Goal: Information Seeking & Learning: Learn about a topic

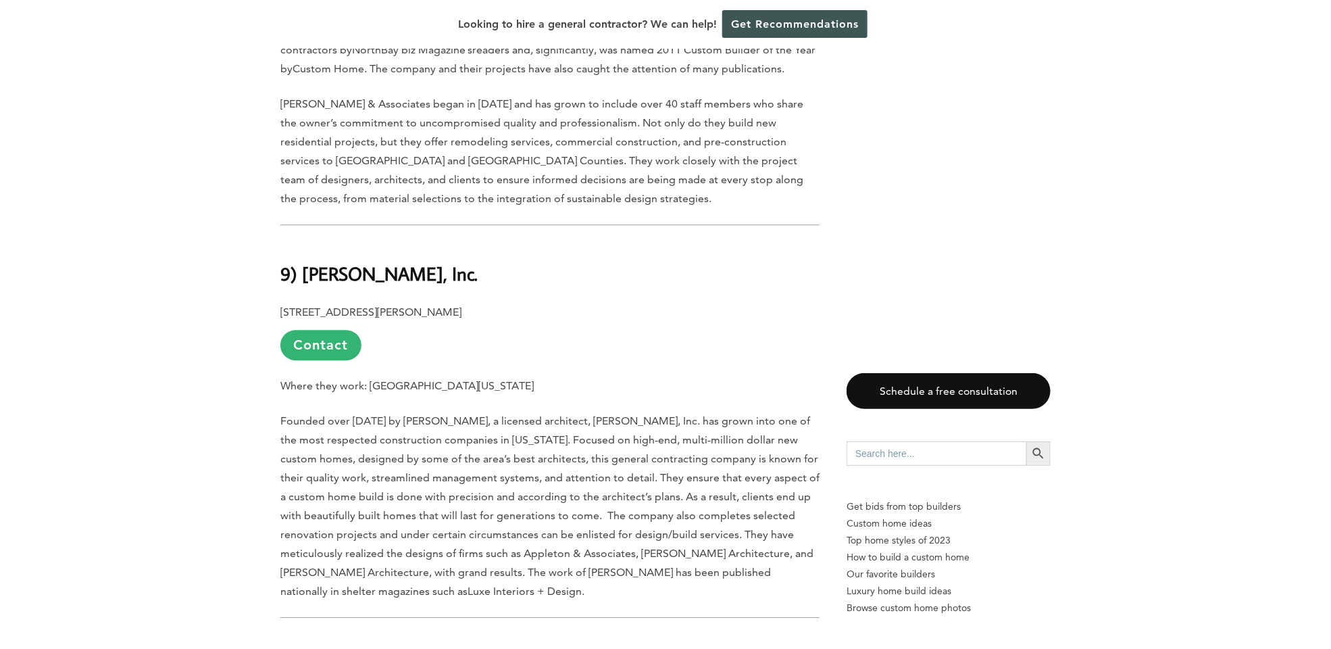
scroll to position [1757, 0]
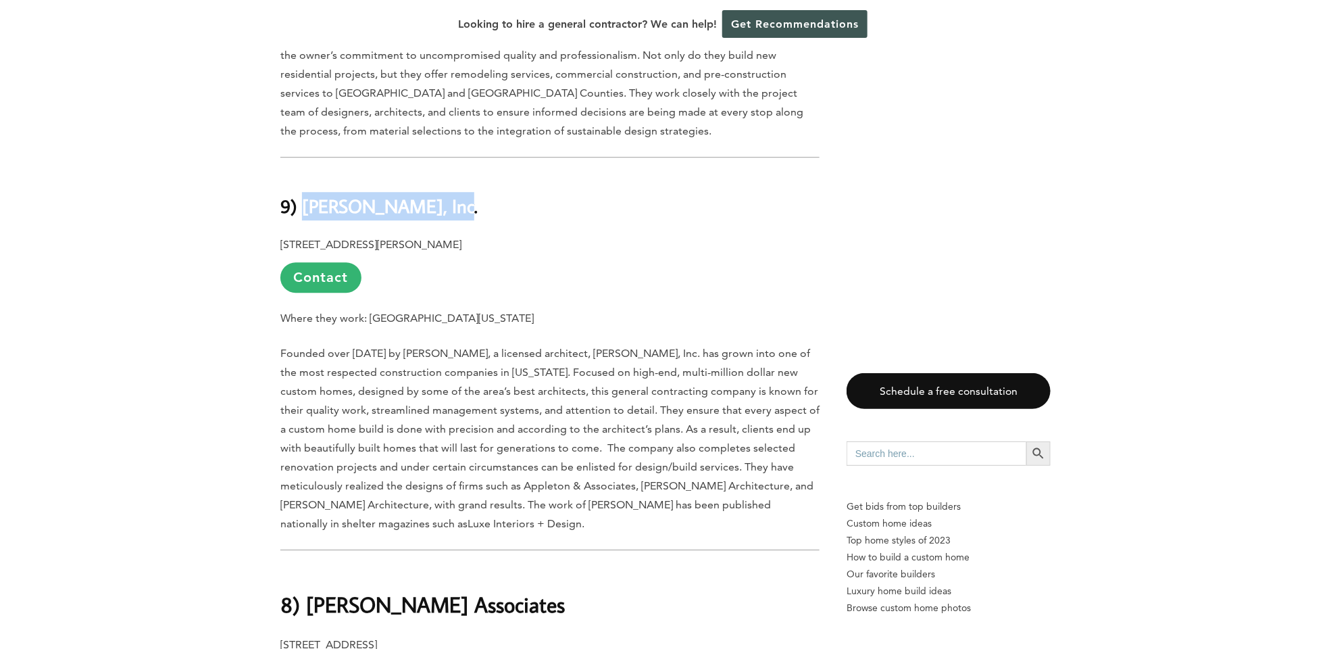
drag, startPoint x: 305, startPoint y: 167, endPoint x: 435, endPoint y: 176, distance: 130.1
click at [435, 176] on h2 "9) [PERSON_NAME], Inc." at bounding box center [549, 197] width 539 height 47
copy b "[PERSON_NAME], Inc."
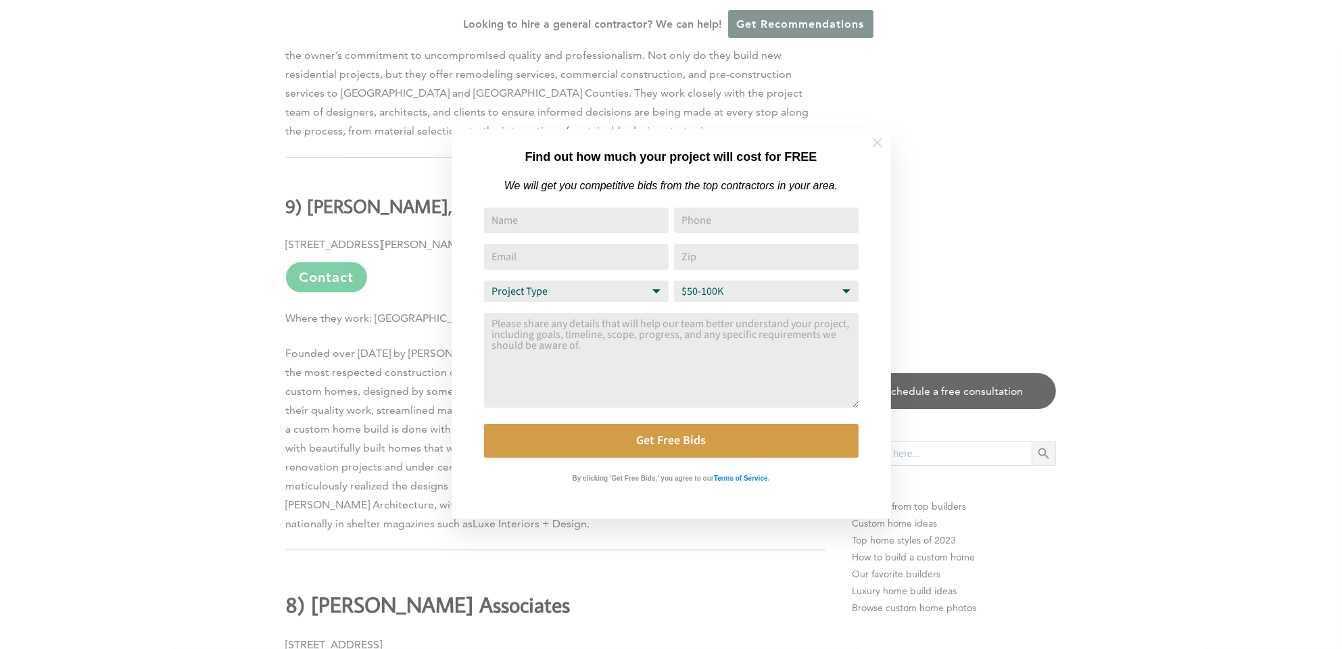
click at [875, 141] on icon at bounding box center [877, 142] width 9 height 9
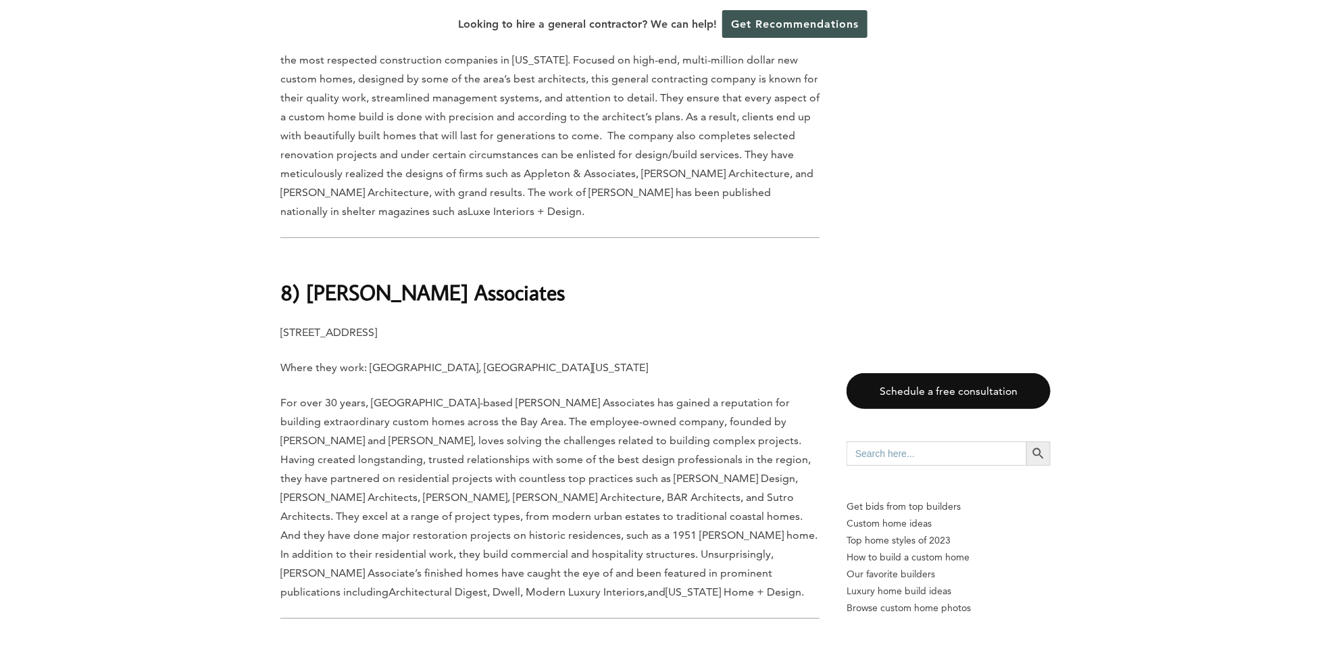
scroll to position [2095, 0]
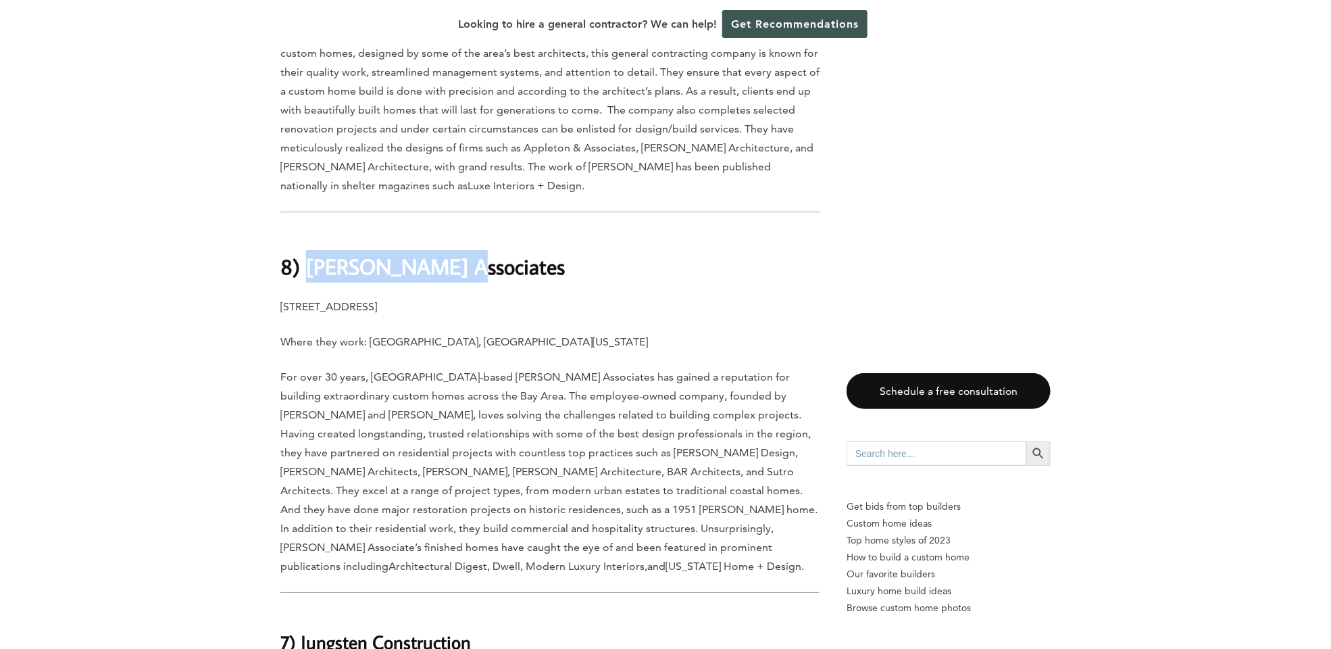
drag, startPoint x: 308, startPoint y: 225, endPoint x: 447, endPoint y: 228, distance: 139.9
click at [447, 228] on h1 "8) [PERSON_NAME] Associates" at bounding box center [549, 255] width 539 height 54
copy b "[PERSON_NAME] Associates"
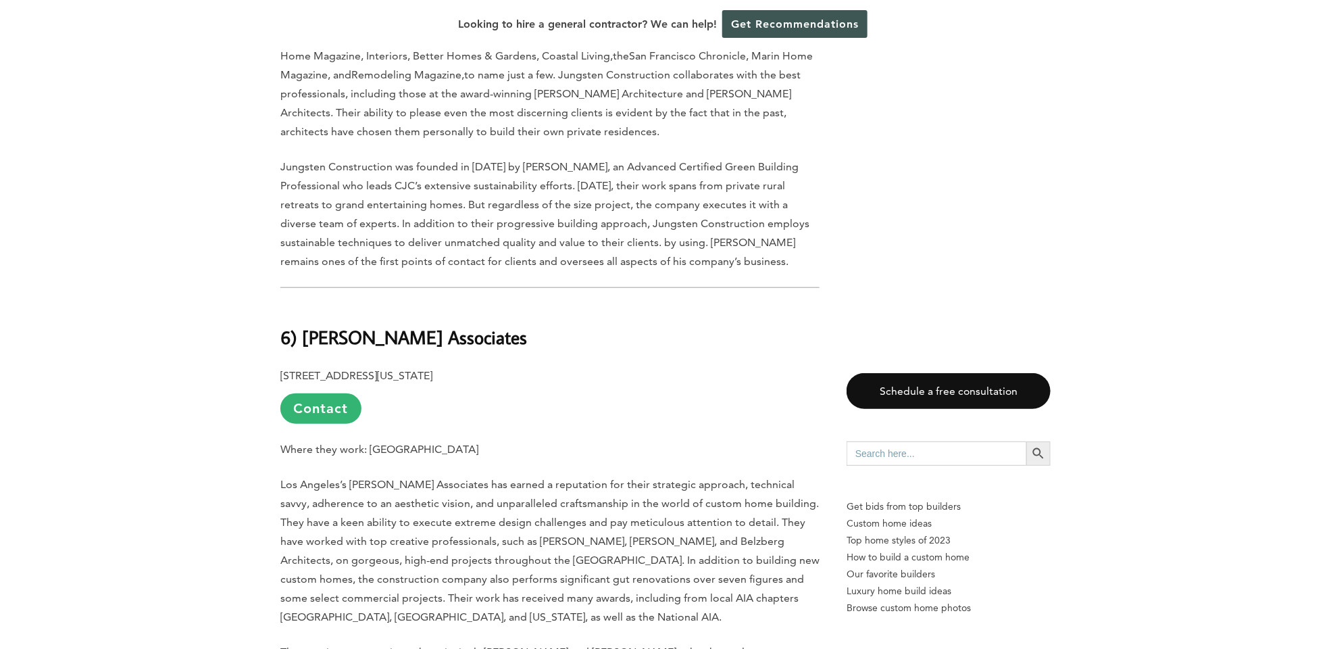
scroll to position [2974, 0]
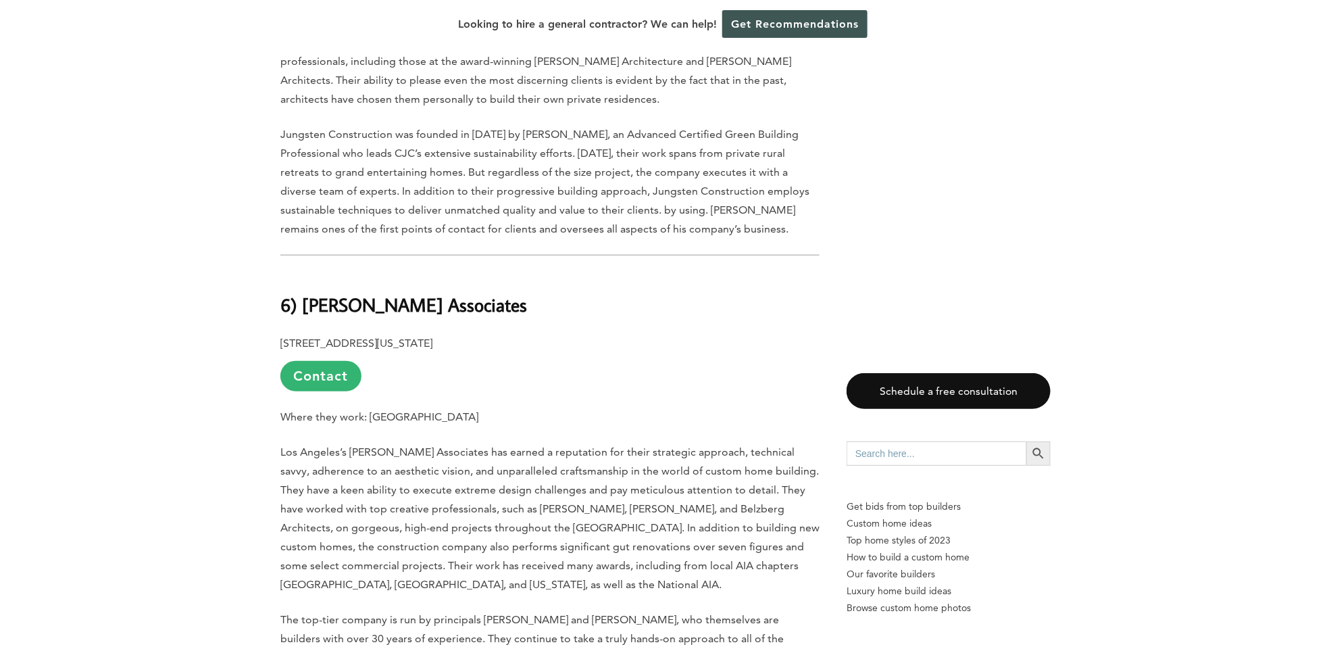
drag, startPoint x: 305, startPoint y: 262, endPoint x: 510, endPoint y: 268, distance: 205.5
click at [510, 272] on h2 "6) [PERSON_NAME] Associates" at bounding box center [549, 295] width 539 height 47
copy b "[PERSON_NAME] Associates"
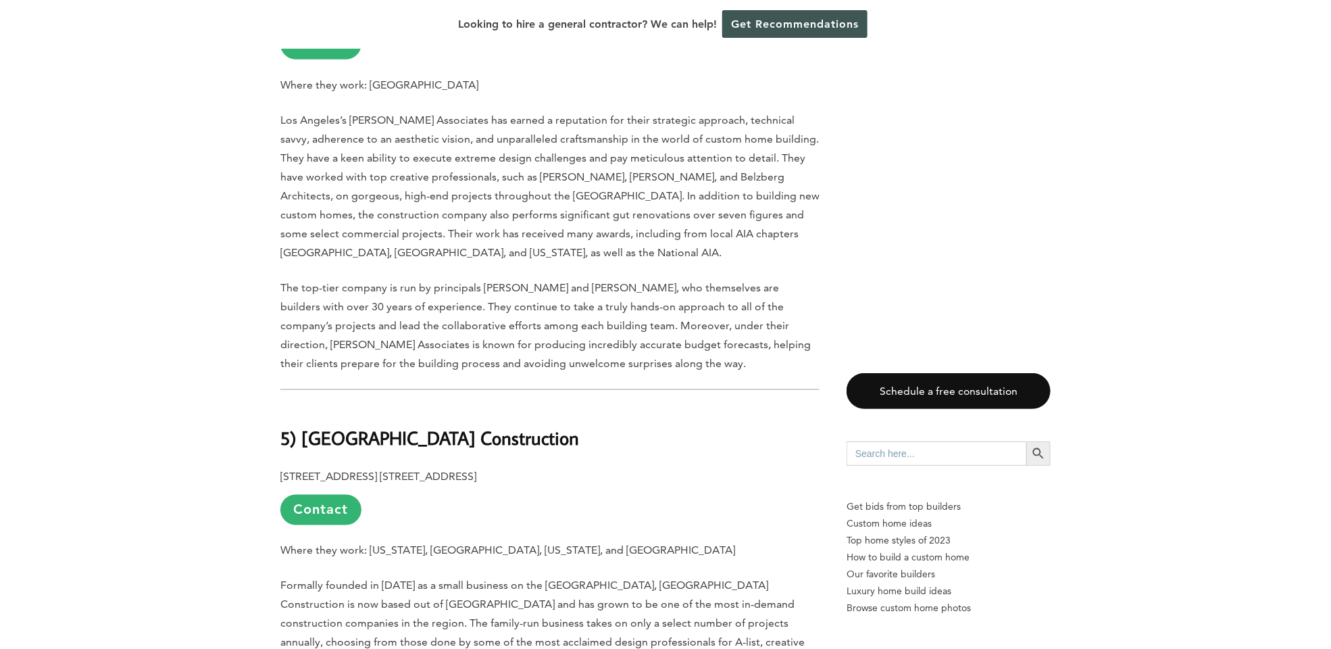
scroll to position [3312, 0]
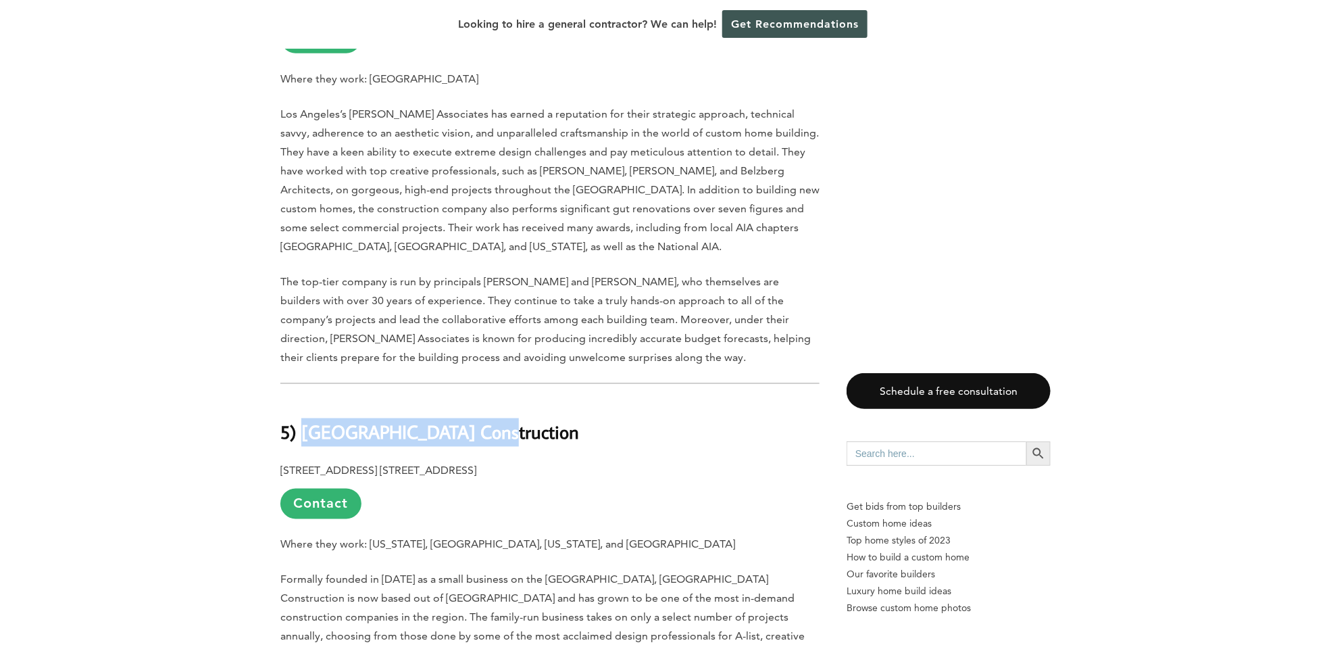
drag, startPoint x: 303, startPoint y: 393, endPoint x: 476, endPoint y: 395, distance: 173.7
click at [476, 400] on h2 "5) [GEOGRAPHIC_DATA] Construction" at bounding box center [549, 423] width 539 height 47
copy b "[GEOGRAPHIC_DATA] Construction"
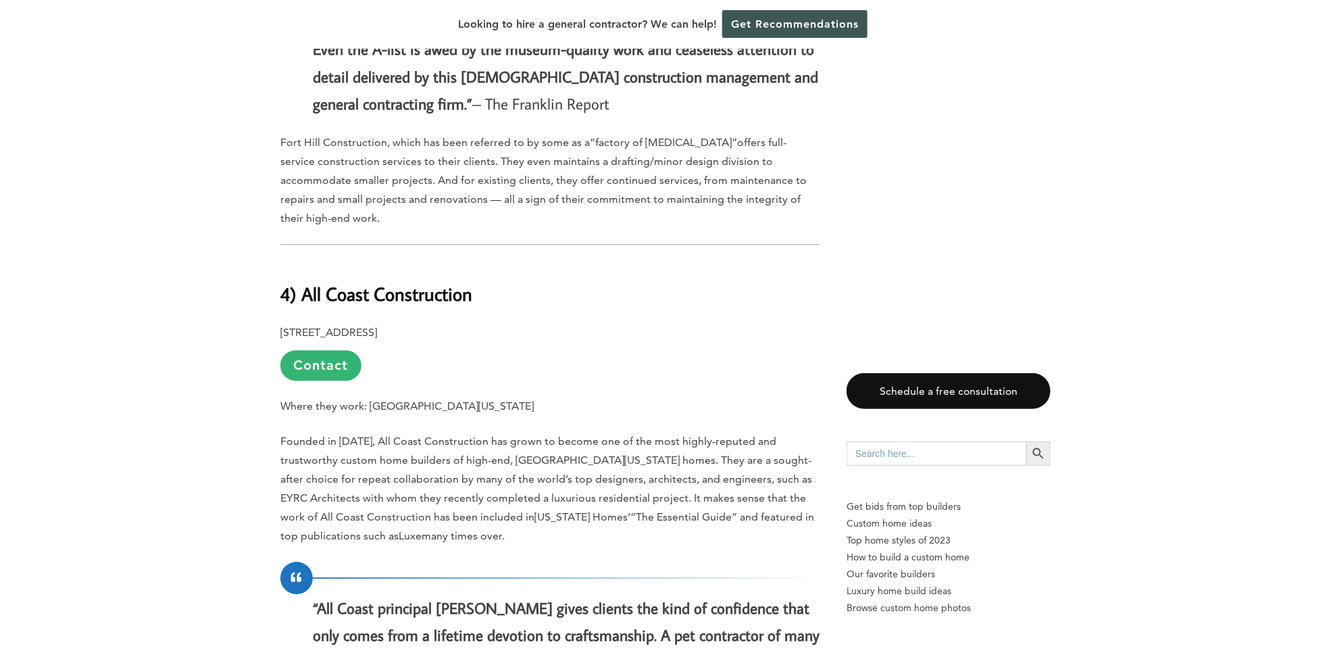
scroll to position [4190, 0]
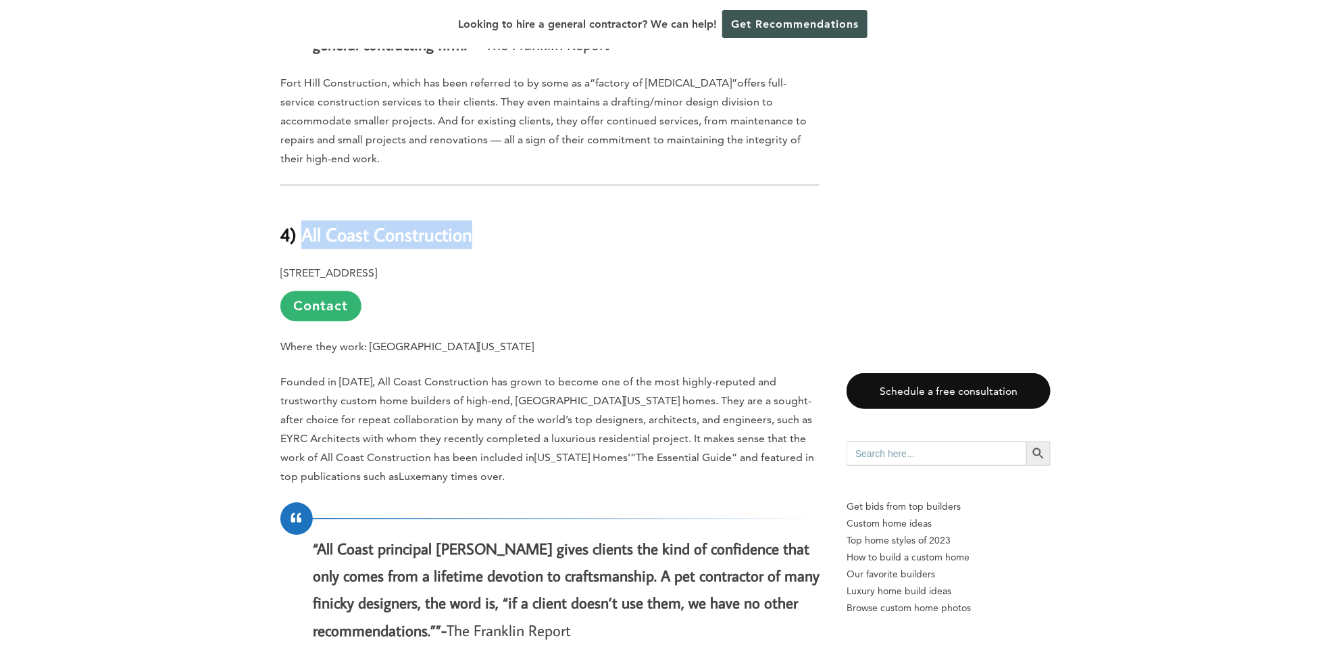
drag, startPoint x: 305, startPoint y: 155, endPoint x: 471, endPoint y: 155, distance: 166.3
click at [471, 222] on b "4) All Coast Construction" at bounding box center [376, 234] width 192 height 24
copy b "All Coast Construction"
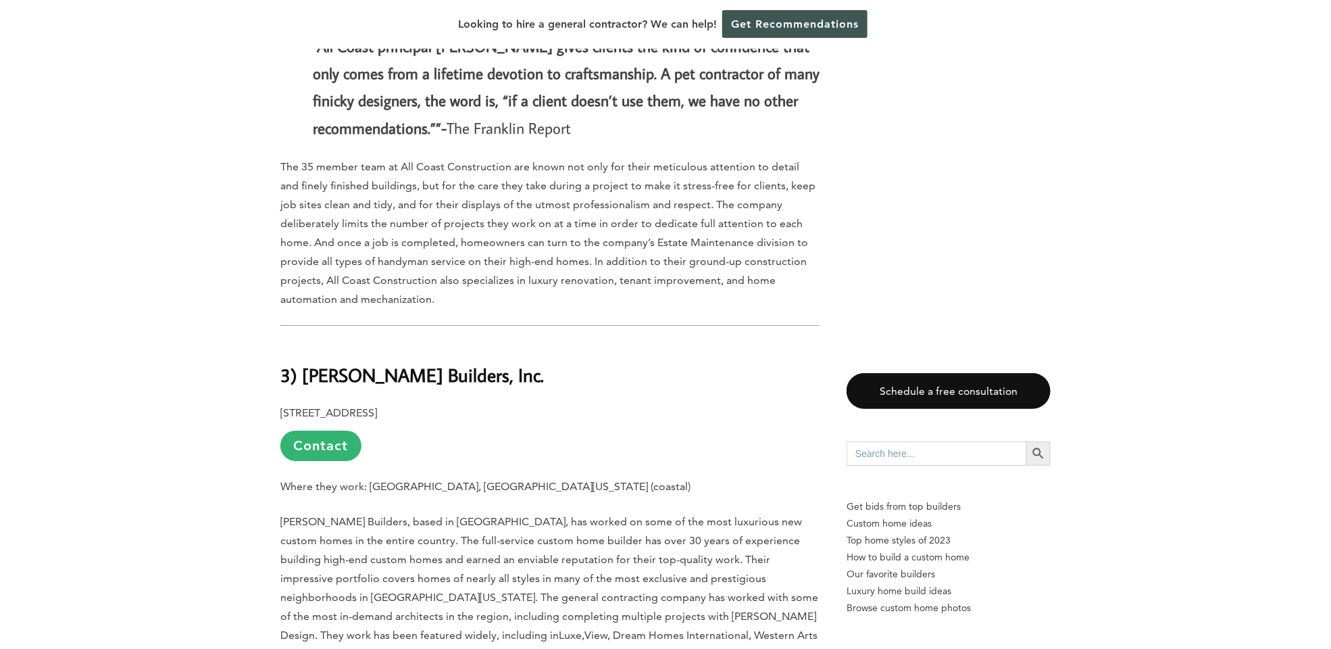
scroll to position [4799, 0]
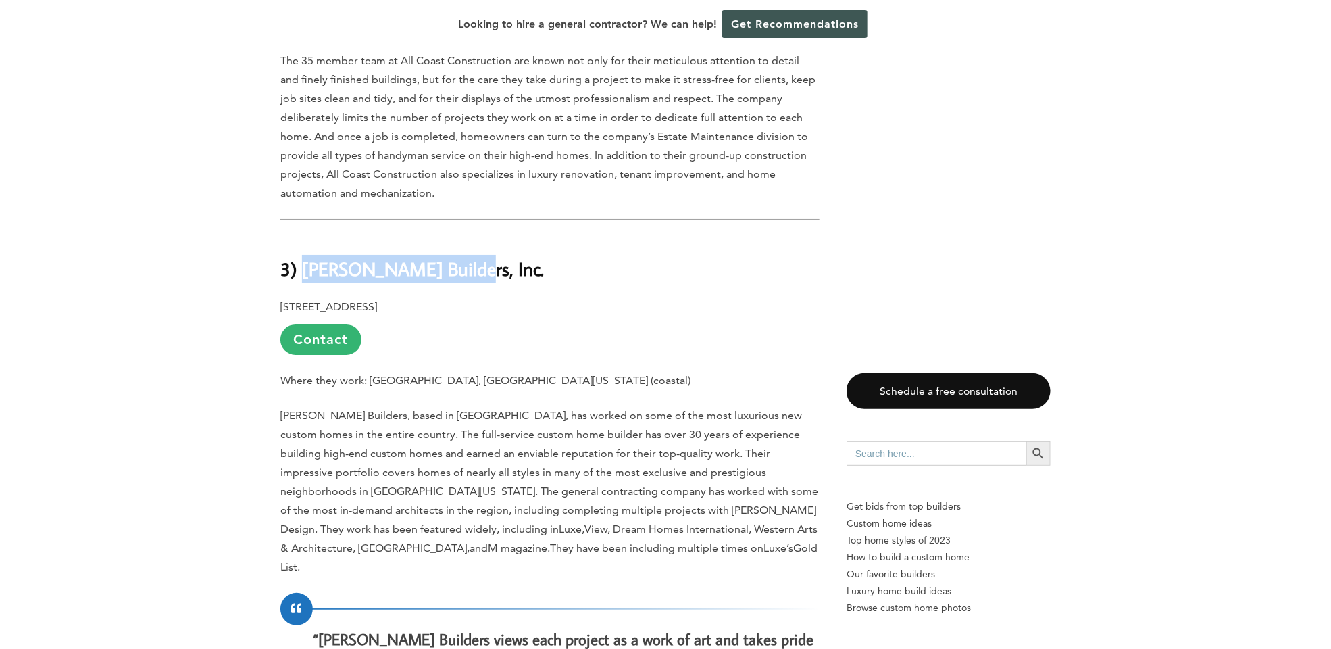
drag, startPoint x: 304, startPoint y: 193, endPoint x: 443, endPoint y: 195, distance: 138.6
click at [443, 236] on h2 "3) [PERSON_NAME] Builders, Inc." at bounding box center [549, 259] width 539 height 47
copy b "[PERSON_NAME] Builders, Inc."
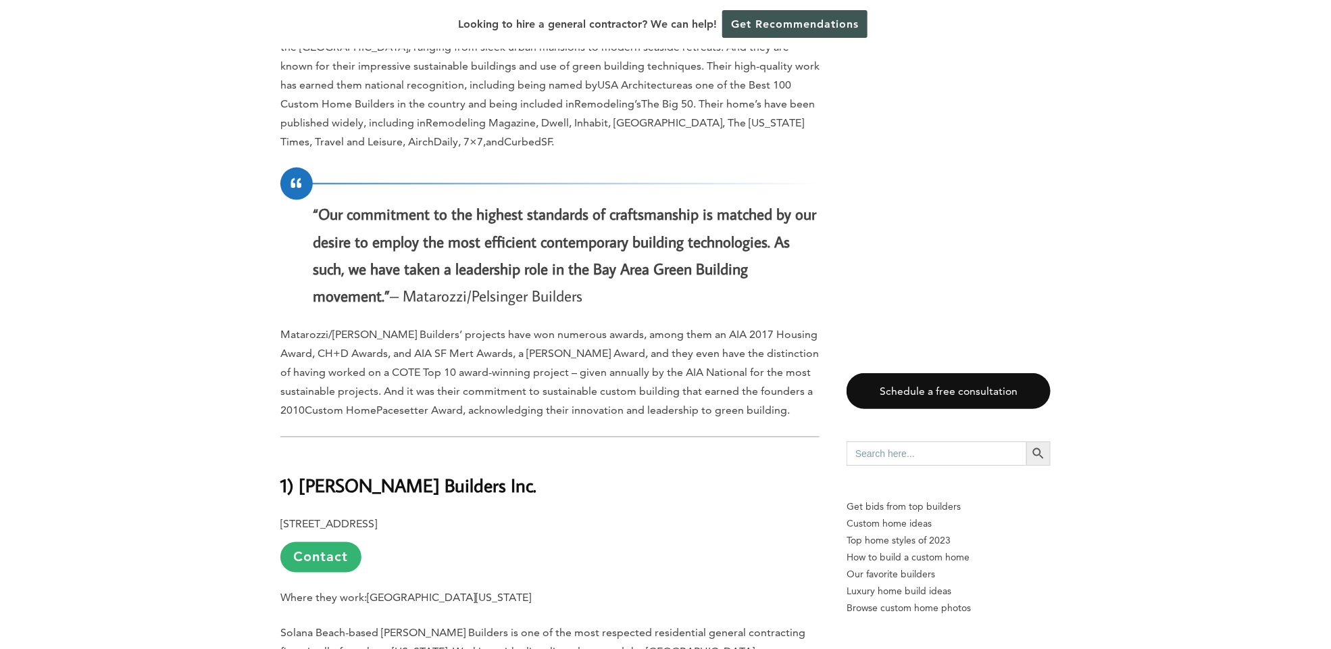
scroll to position [5812, 0]
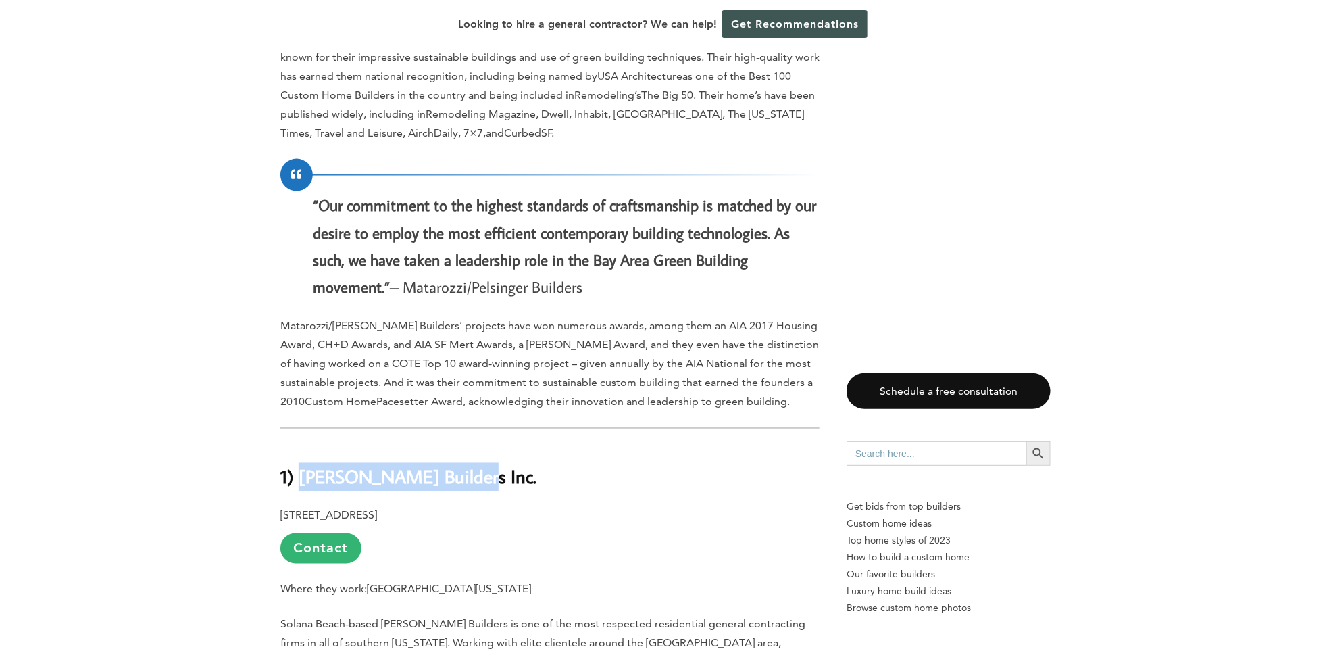
drag, startPoint x: 299, startPoint y: 324, endPoint x: 453, endPoint y: 328, distance: 153.5
click at [453, 465] on b "1) [PERSON_NAME] Builders Inc." at bounding box center [408, 477] width 256 height 24
copy b "[PERSON_NAME] Builders Inc."
